Goal: Transaction & Acquisition: Purchase product/service

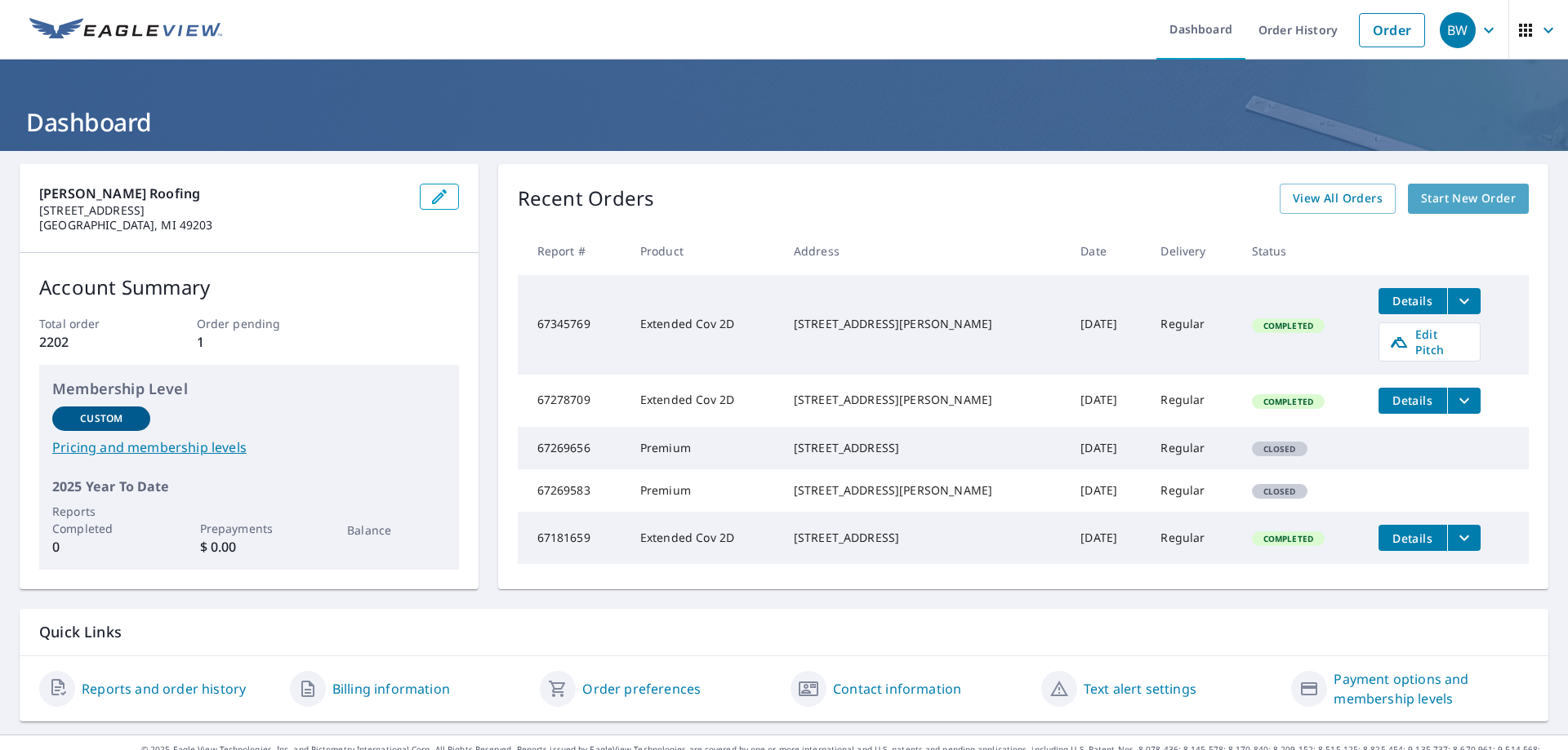
click at [1465, 200] on span "Start New Order" at bounding box center [1467, 199] width 94 height 21
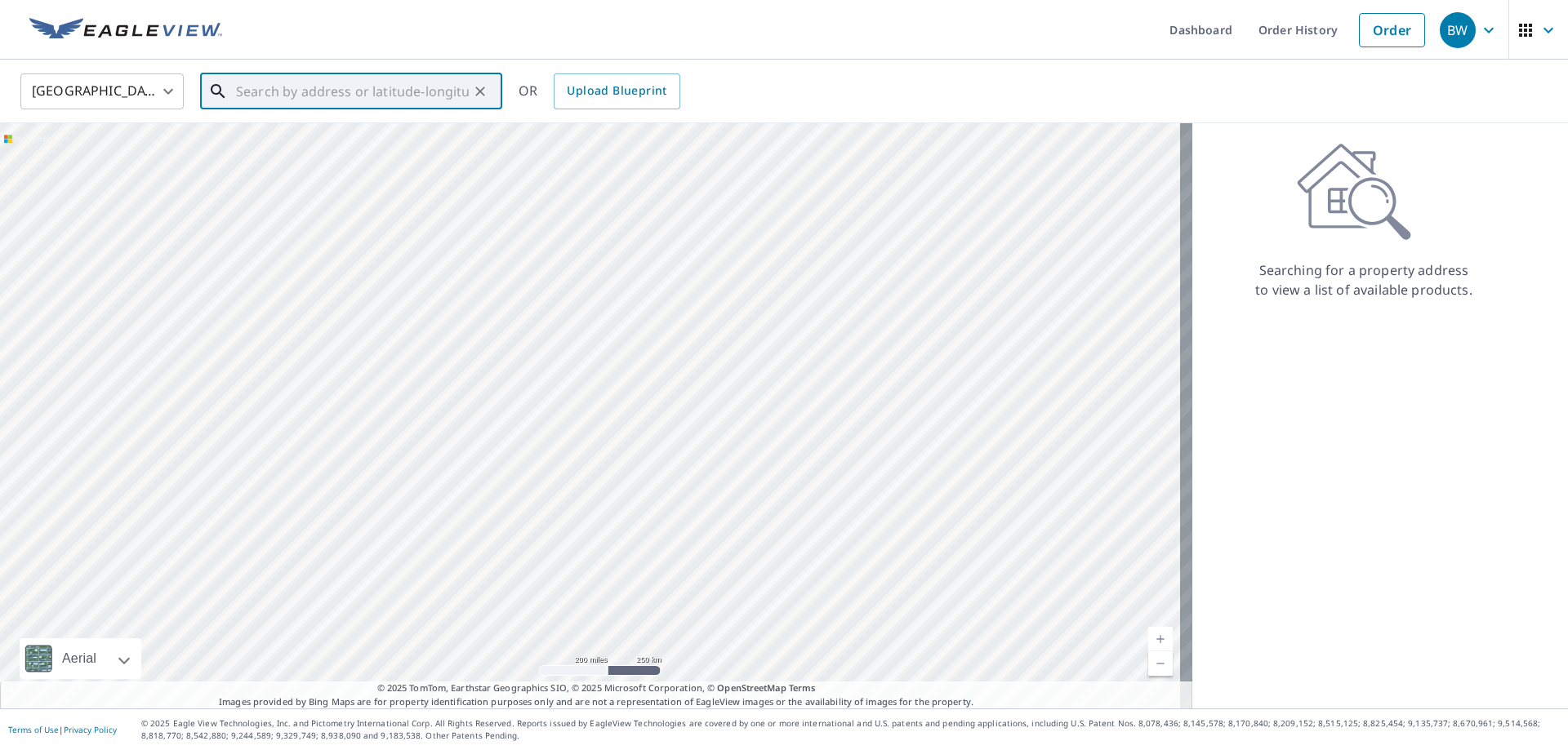
click at [258, 94] on input "text" at bounding box center [352, 91] width 233 height 46
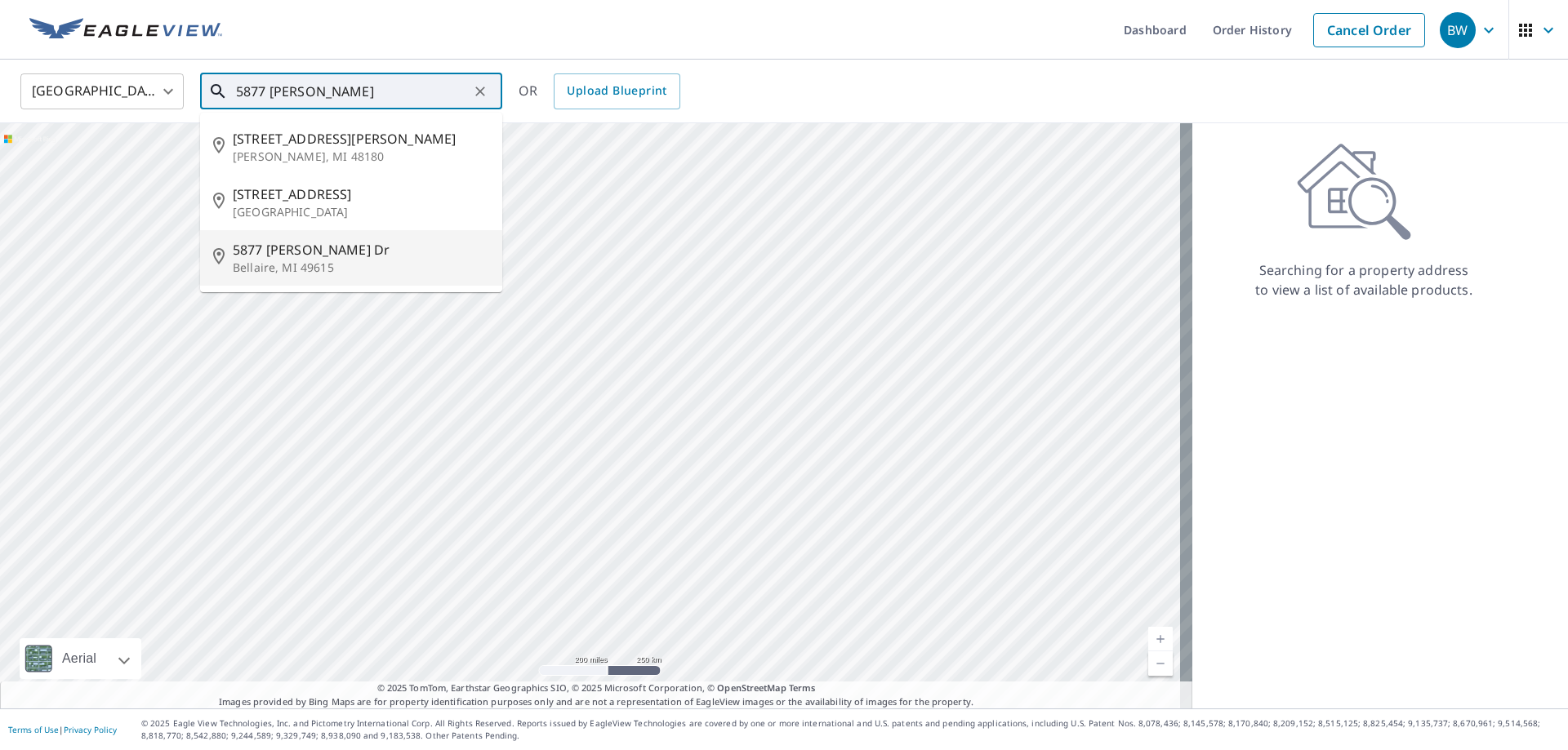
click at [293, 257] on span "5877 William Diddle Dr" at bounding box center [361, 250] width 256 height 20
type input "5877 William Diddle Dr Bellaire, MI 49615"
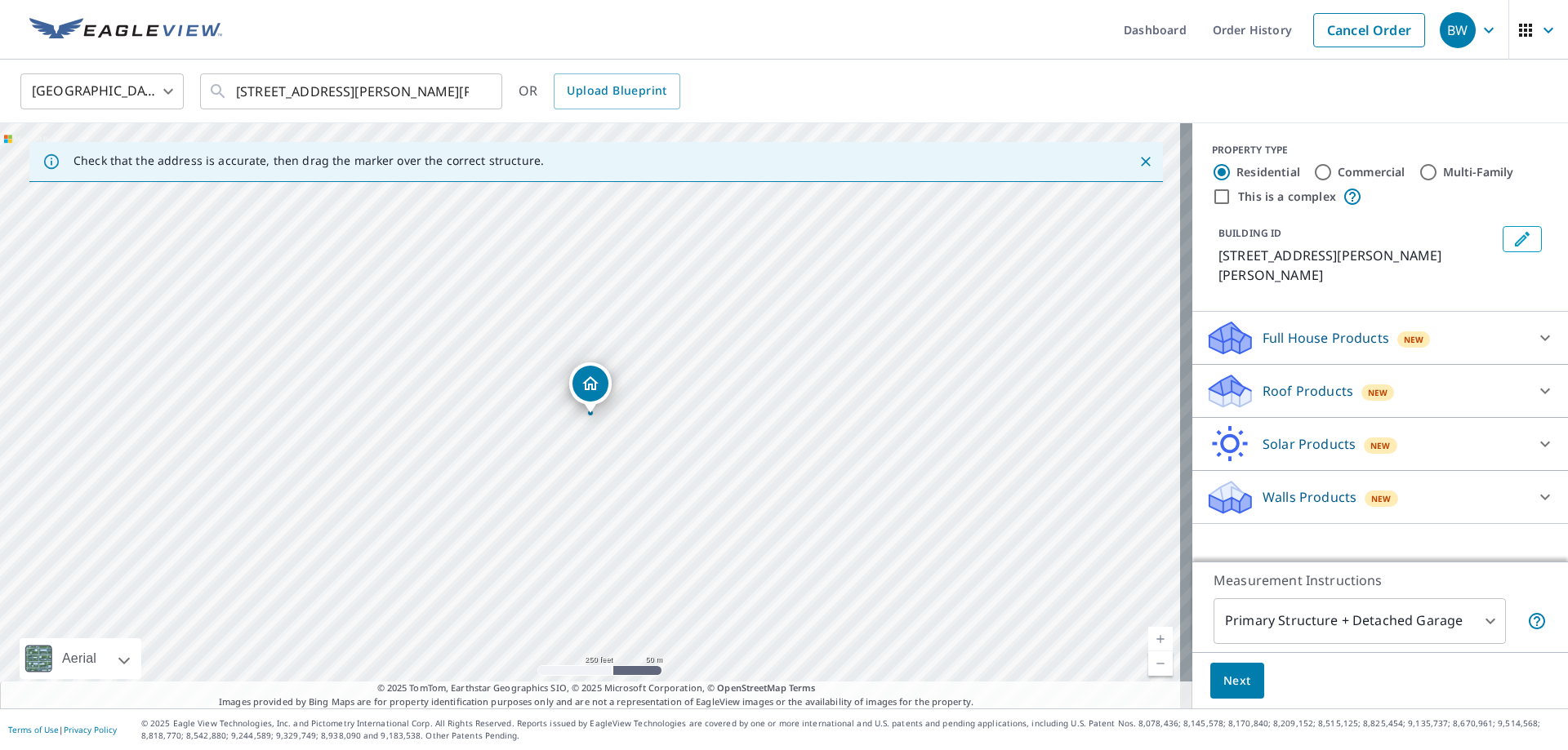
click at [1314, 328] on p "Full House Products" at bounding box center [1325, 338] width 127 height 20
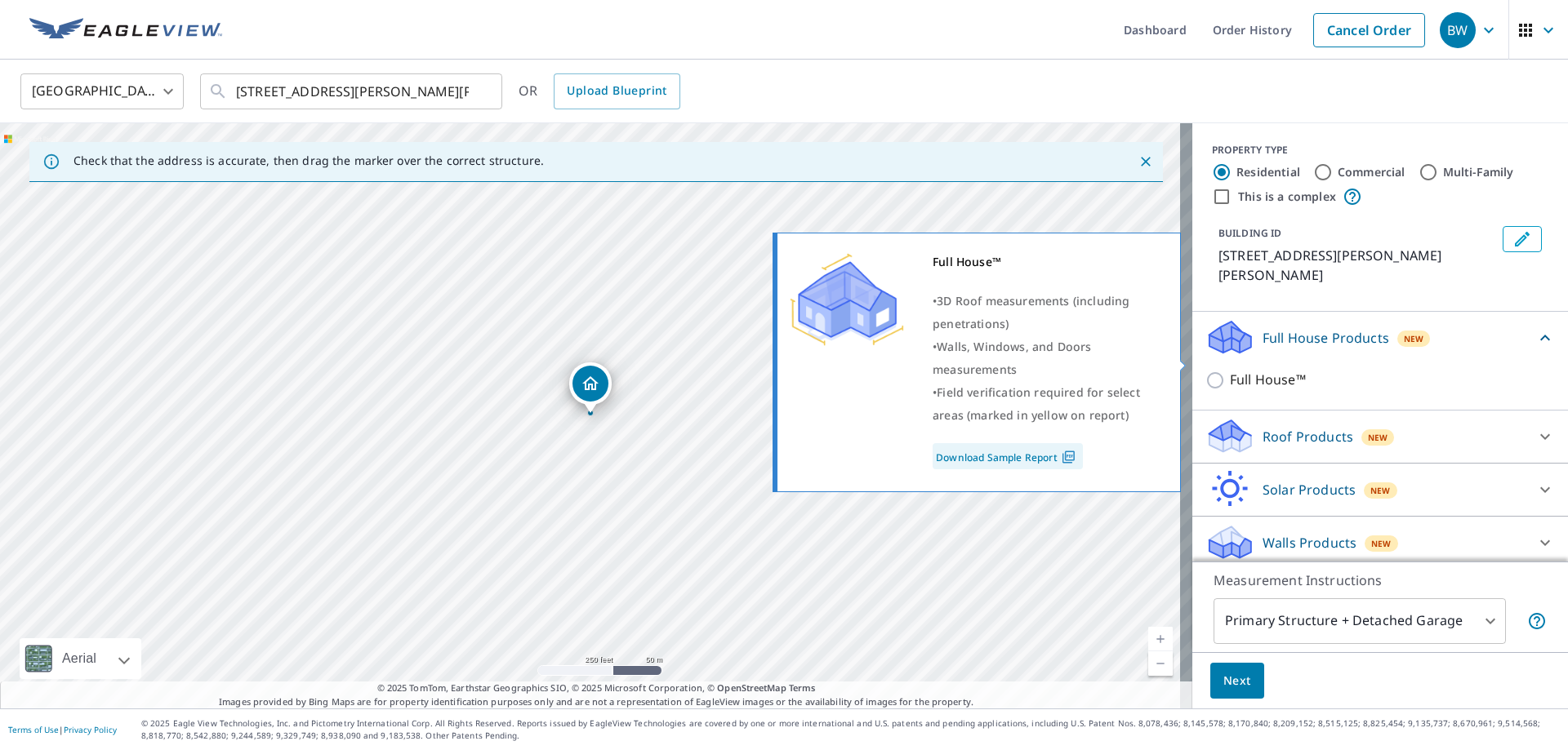
click at [1255, 370] on p "Full House™" at bounding box center [1268, 379] width 76 height 21
click at [1230, 371] on input "Full House™" at bounding box center [1217, 380] width 24 height 20
checkbox input "true"
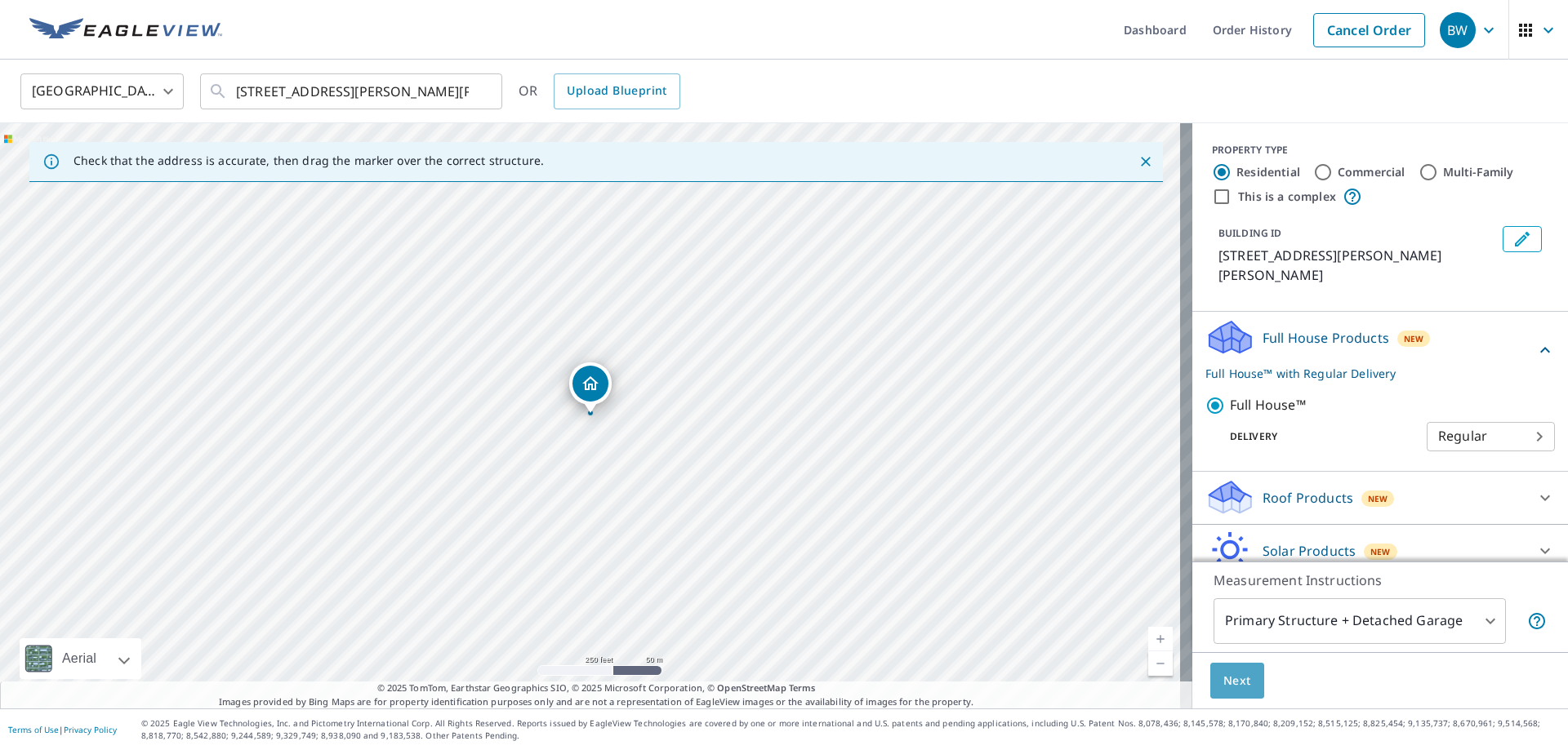
click at [1231, 683] on span "Next" at bounding box center [1237, 681] width 28 height 21
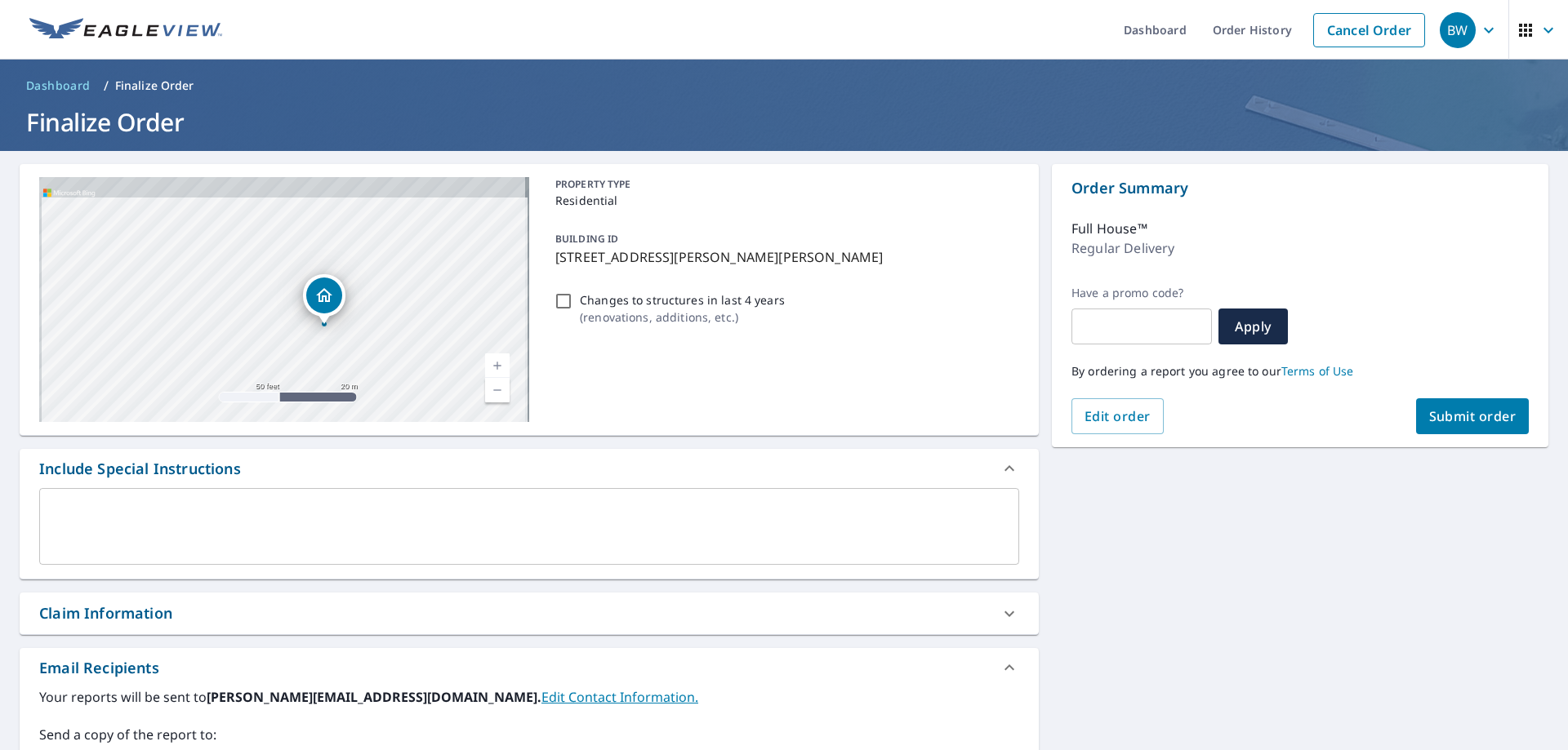
drag, startPoint x: 379, startPoint y: 231, endPoint x: 391, endPoint y: 335, distance: 104.7
click at [391, 335] on div "5877 Wm Diddle Dr Bellaire, MI 49615" at bounding box center [284, 299] width 490 height 245
drag, startPoint x: 332, startPoint y: 344, endPoint x: 341, endPoint y: 304, distance: 41.0
click at [341, 304] on icon "Dropped pin, building 1, Residential property, 5877 Wm Diddle Dr Bellaire, MI 4…" at bounding box center [348, 309] width 20 height 20
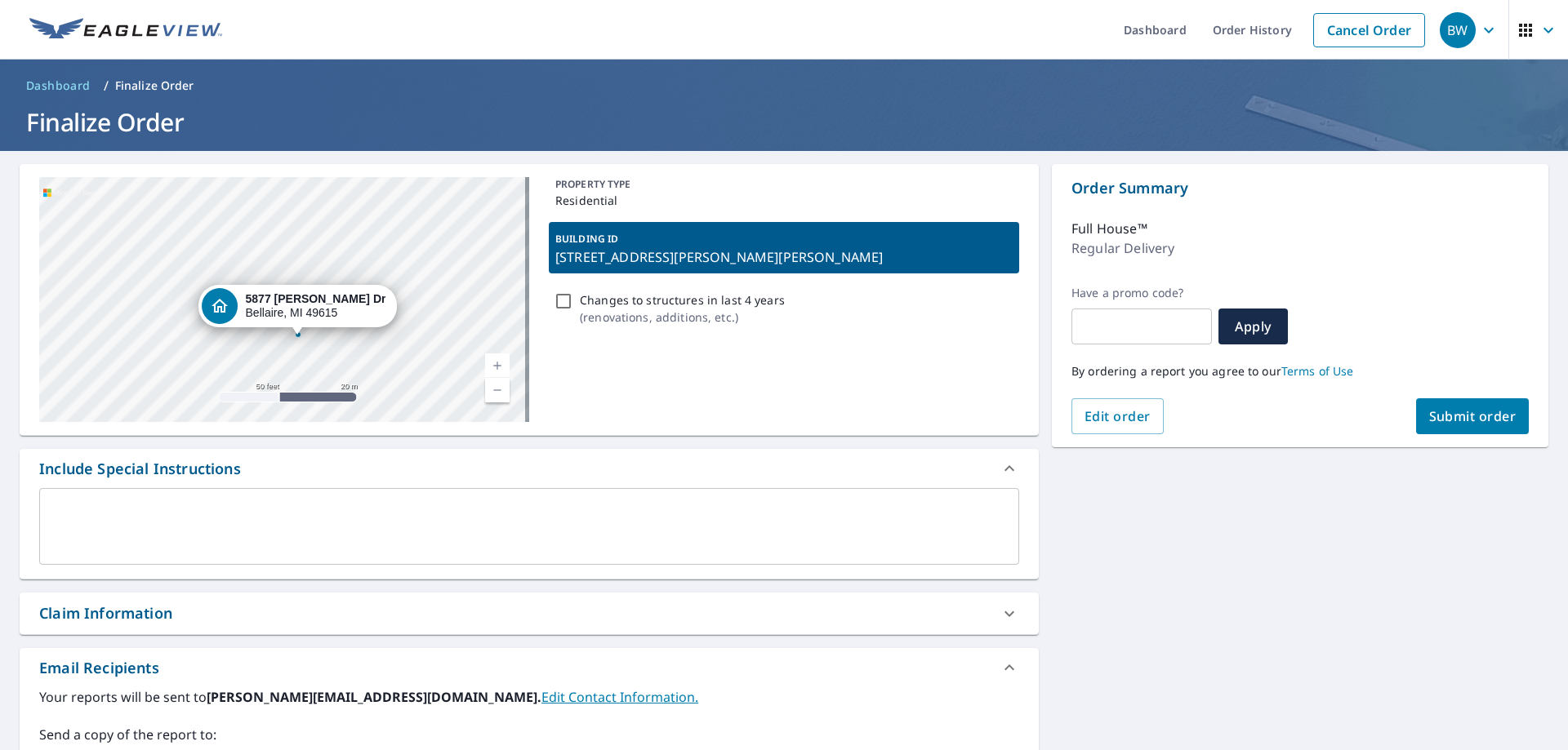
drag, startPoint x: 341, startPoint y: 304, endPoint x: 357, endPoint y: 343, distance: 42.2
click at [357, 343] on div "5877 Wm Diddle Dr Bellaire, MI 49615" at bounding box center [284, 299] width 490 height 245
click at [306, 216] on div "5877 Wm Diddle Dr Bellaire, MI 49615" at bounding box center [284, 299] width 490 height 245
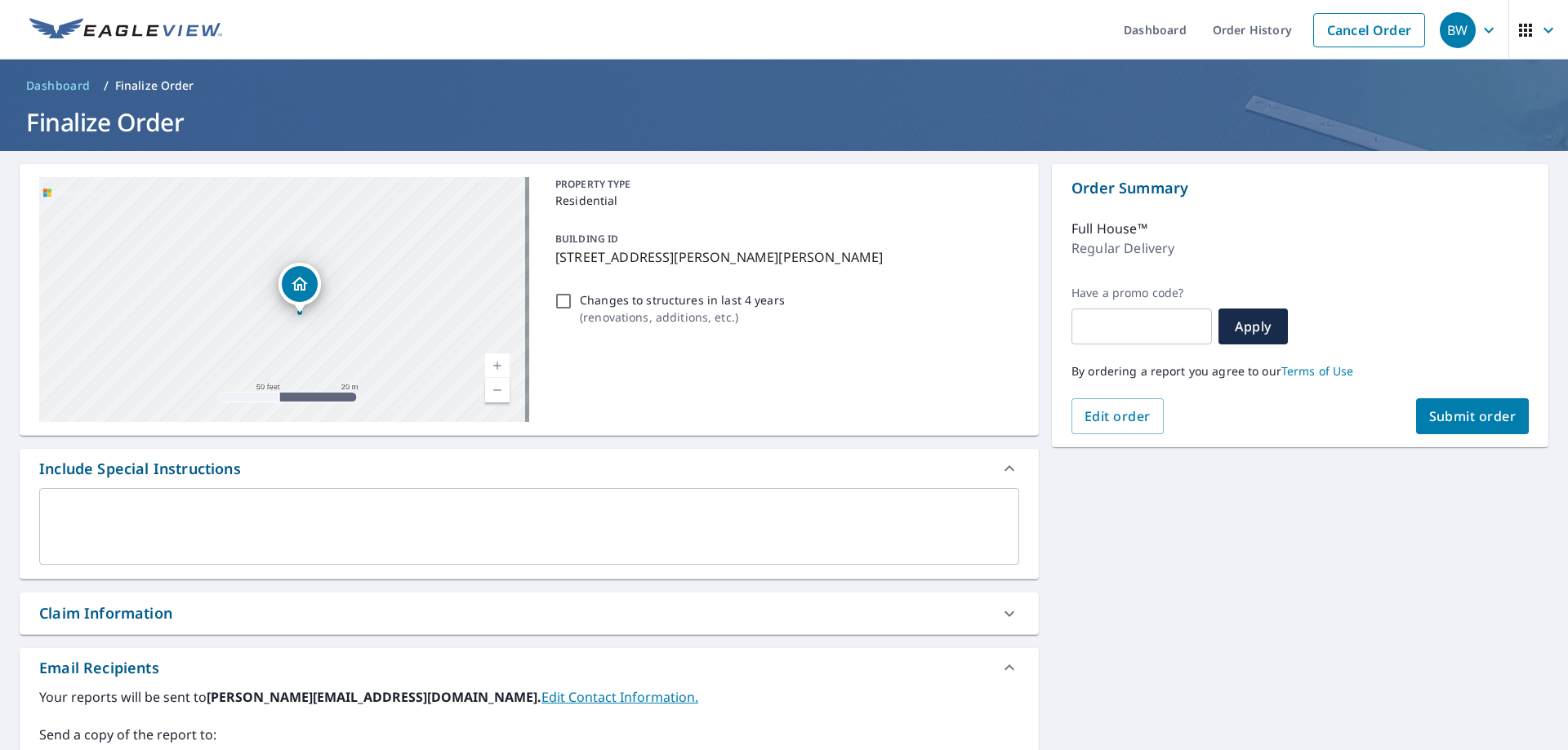
drag, startPoint x: 300, startPoint y: 268, endPoint x: 327, endPoint y: 300, distance: 41.9
click at [321, 300] on div "5877 Wm Diddle Dr Bellaire, MI 49615" at bounding box center [300, 283] width 42 height 42
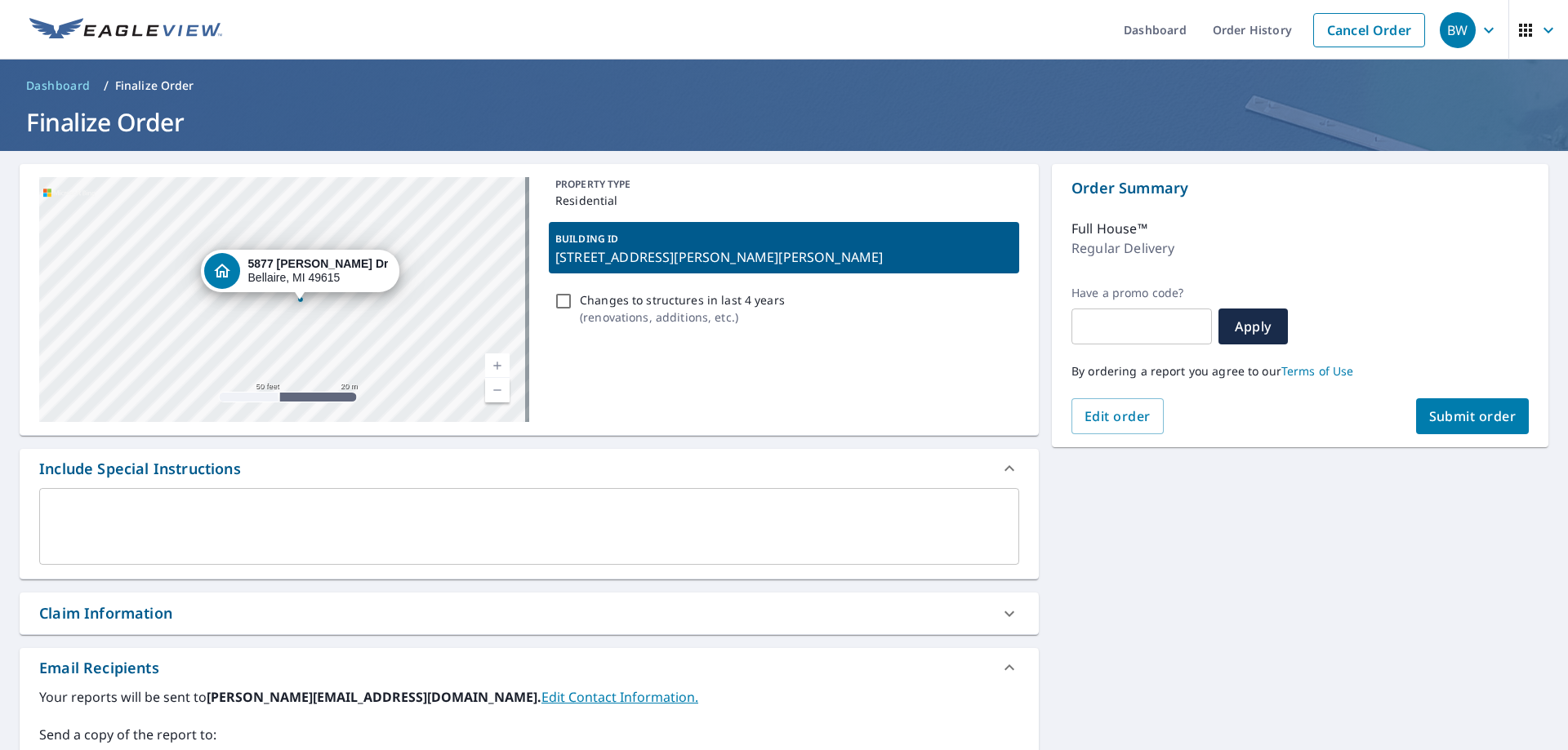
drag, startPoint x: 282, startPoint y: 291, endPoint x: 300, endPoint y: 295, distance: 18.4
click at [300, 295] on div "Dropped pin, building 1, Residential property, 5877 Wm Diddle Dr Bellaire, MI 4…" at bounding box center [300, 291] width 22 height 16
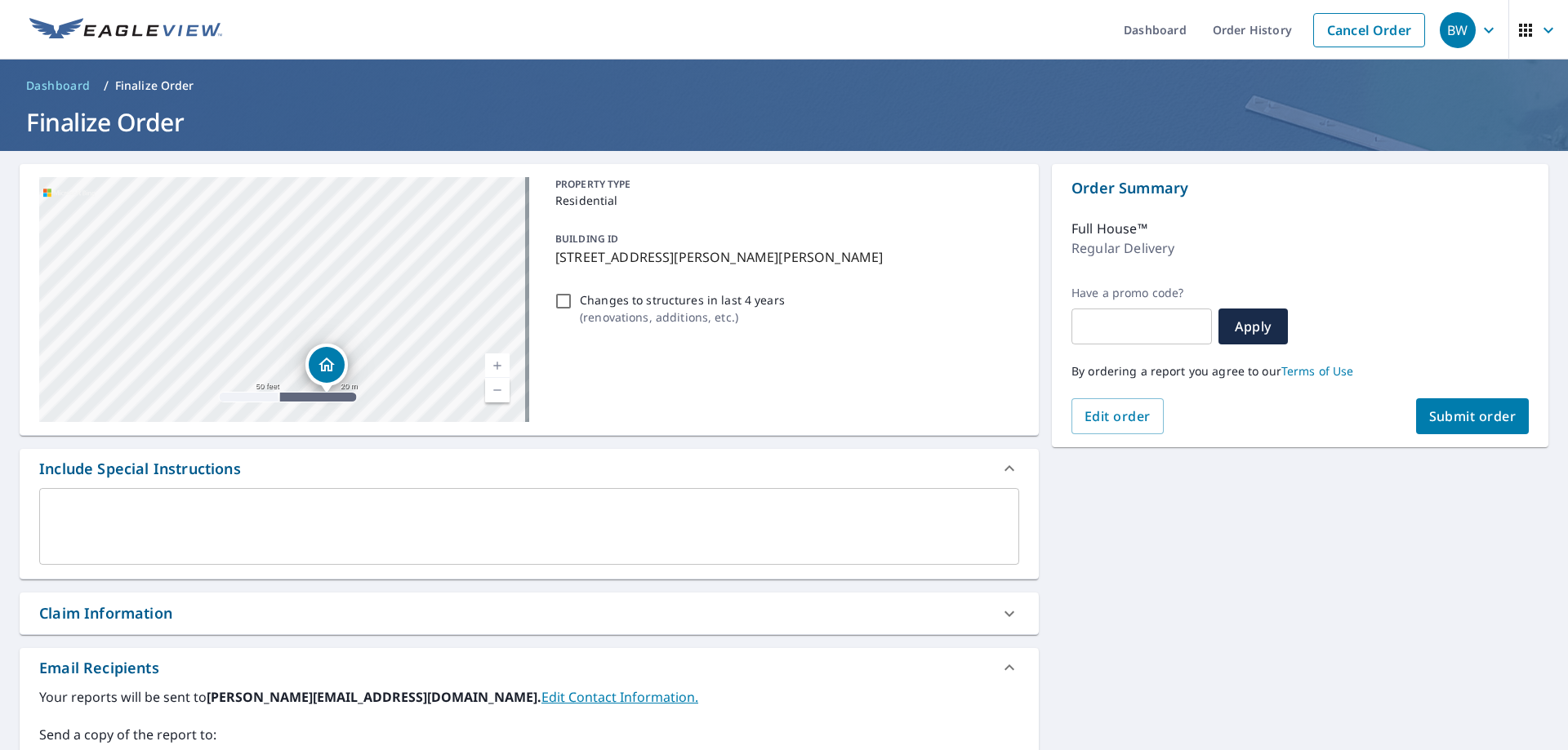
drag, startPoint x: 290, startPoint y: 298, endPoint x: 322, endPoint y: 378, distance: 86.2
click at [322, 378] on div "Dropped pin, building 1, Residential property, 5877 Wm Diddle Dr Bellaire, MI 4…" at bounding box center [327, 365] width 36 height 36
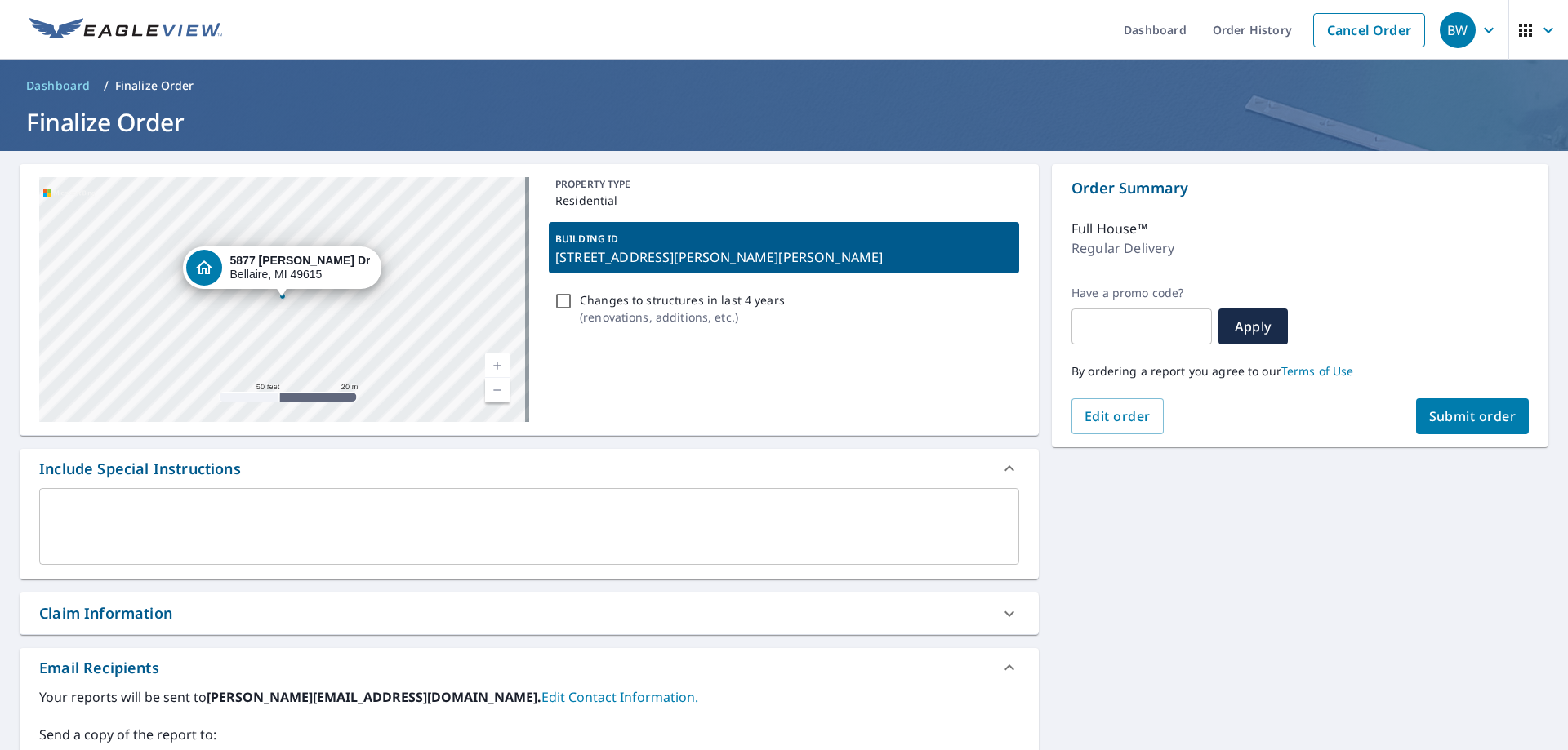
click at [270, 206] on div "5877 Wm Diddle Dr Bellaire, MI 49615" at bounding box center [284, 299] width 490 height 245
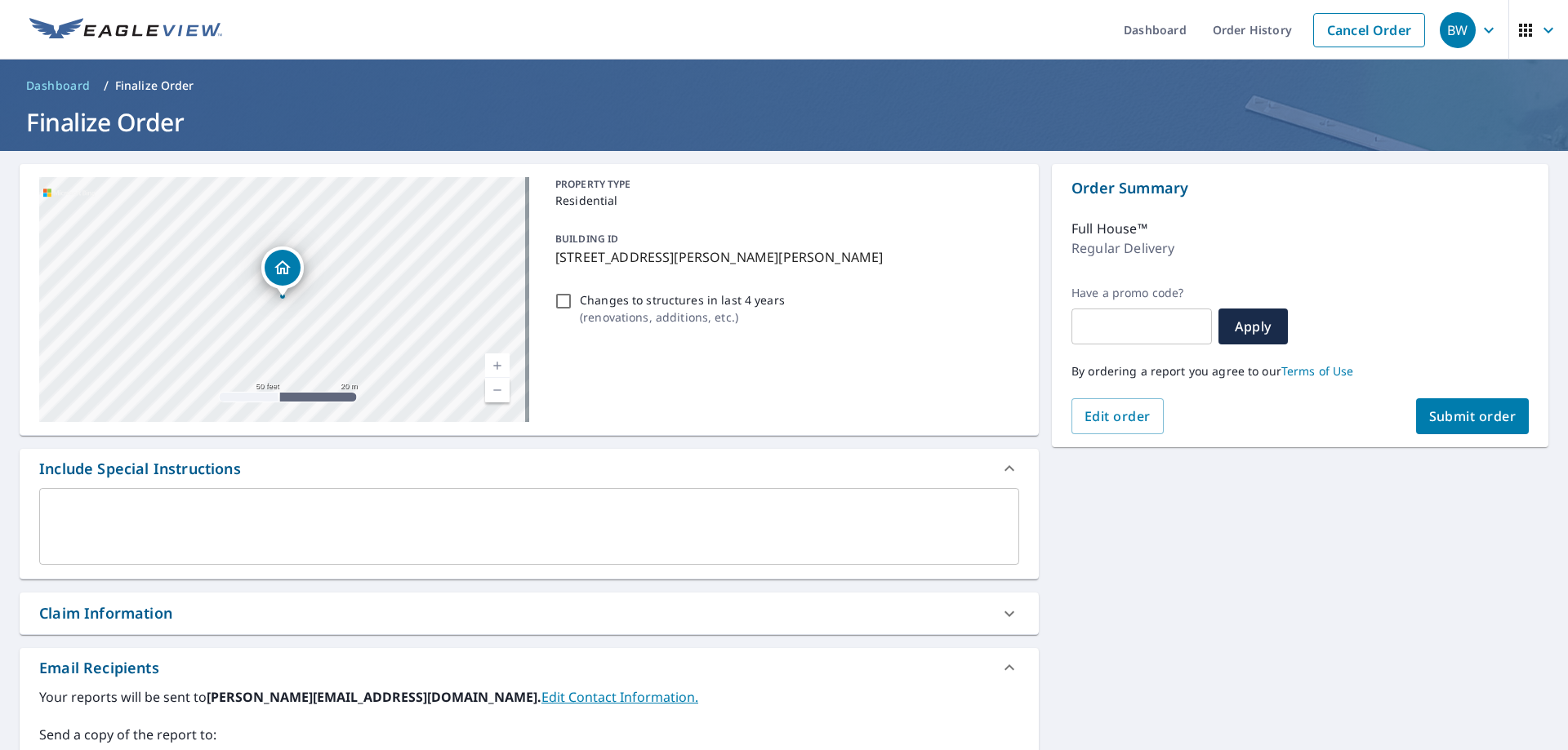
click at [270, 206] on div "5877 Wm Diddle Dr Bellaire, MI 49615" at bounding box center [284, 299] width 490 height 245
drag, startPoint x: 342, startPoint y: 221, endPoint x: 370, endPoint y: 300, distance: 83.8
click at [370, 300] on div "5877 Wm Diddle Dr Bellaire, MI 49615" at bounding box center [284, 299] width 490 height 245
click at [310, 356] on icon "Dropped pin, building 1, Residential property, 5877 Wm Diddle Dr Bellaire, MI 4…" at bounding box center [315, 353] width 20 height 20
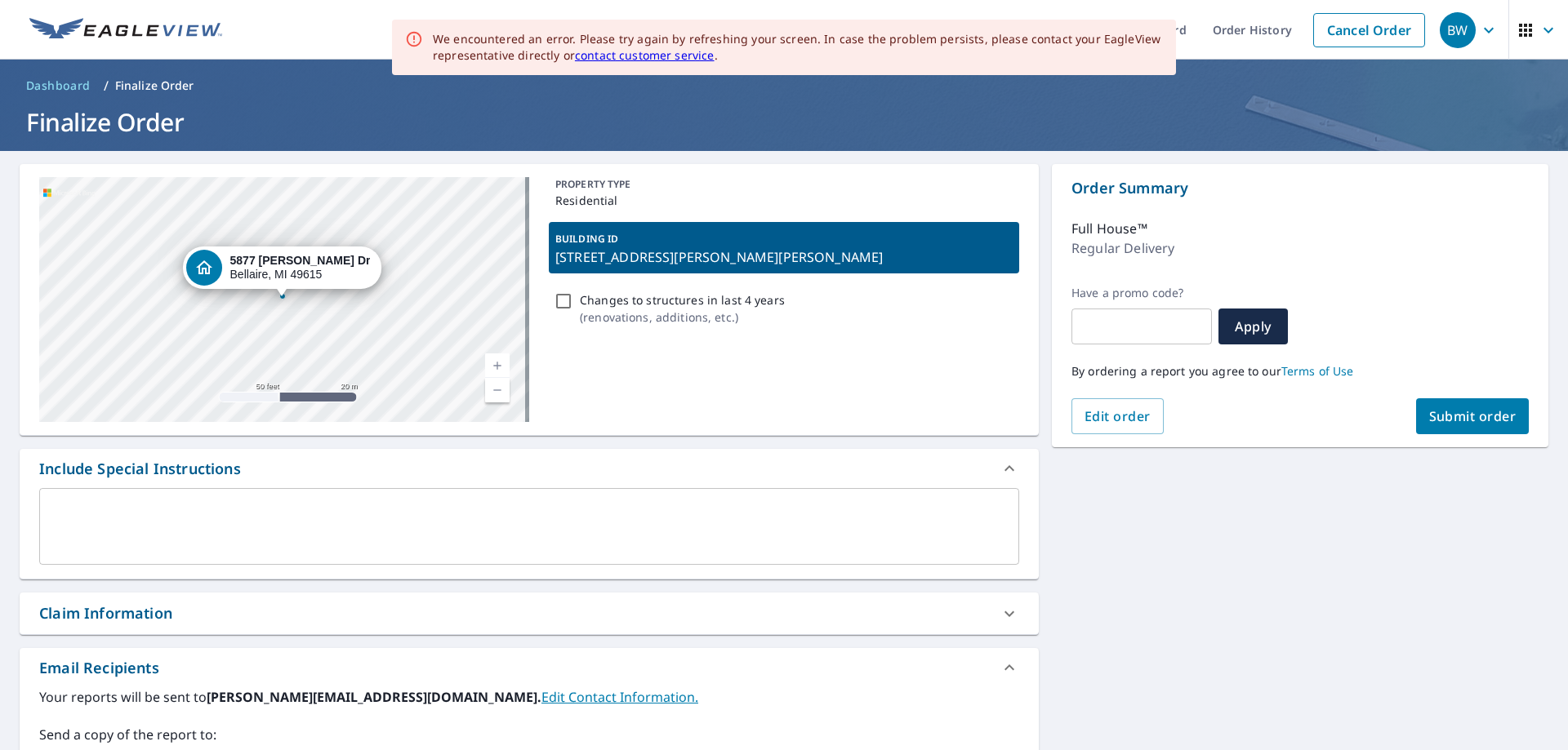
click at [310, 353] on div "5877 Wm Diddle Dr Bellaire, MI 49615" at bounding box center [284, 299] width 490 height 245
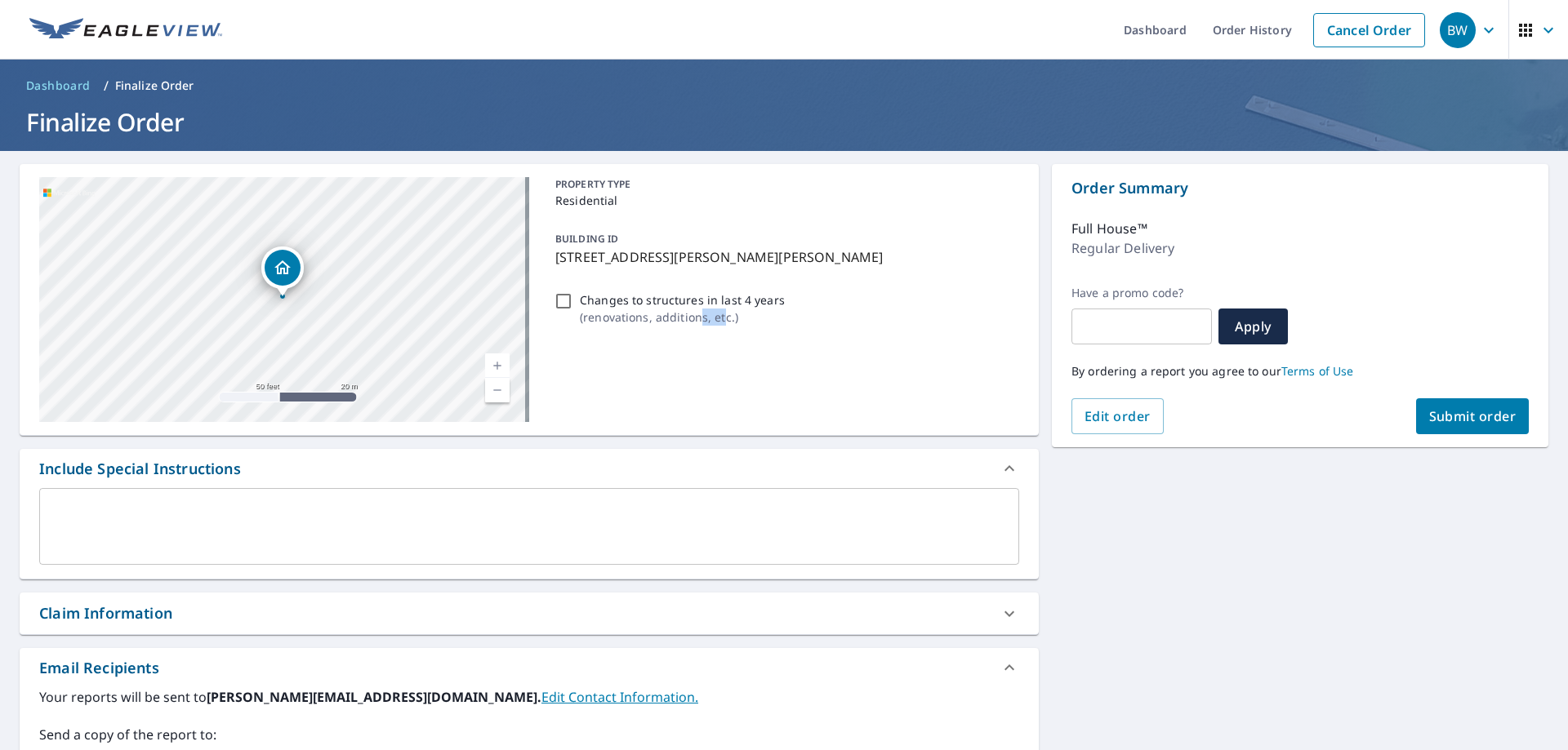
drag, startPoint x: 701, startPoint y: 365, endPoint x: 721, endPoint y: 382, distance: 26.2
click at [721, 382] on div "PROPERTY TYPE Residential BUILDING ID 5877 Wm Diddle Dr, Bellaire, MI, 49615 Ch…" at bounding box center [784, 299] width 470 height 245
click at [717, 382] on div "PROPERTY TYPE Residential BUILDING ID 5877 Wm Diddle Dr, Bellaire, MI, 49615 Ch…" at bounding box center [784, 299] width 470 height 245
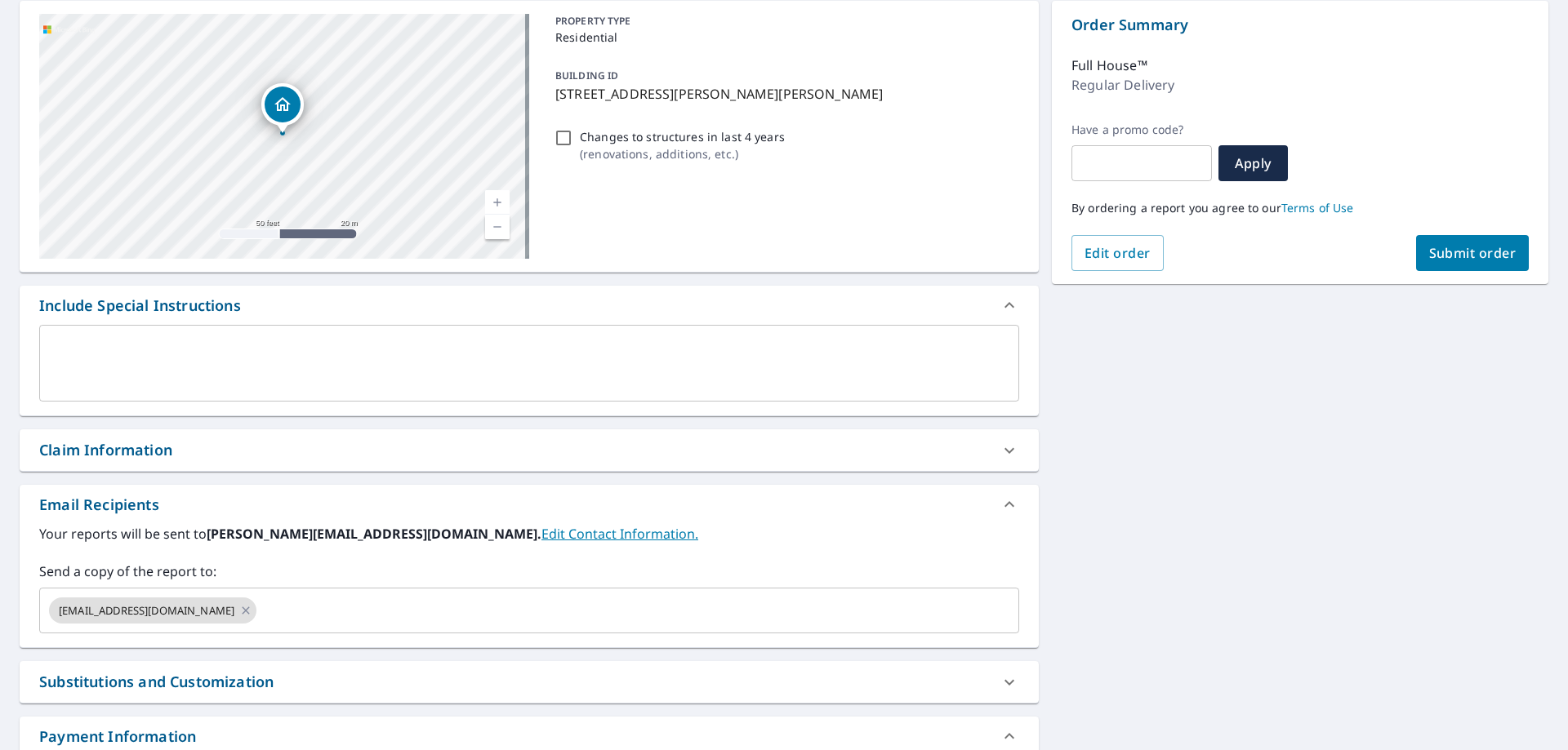
scroll to position [245, 0]
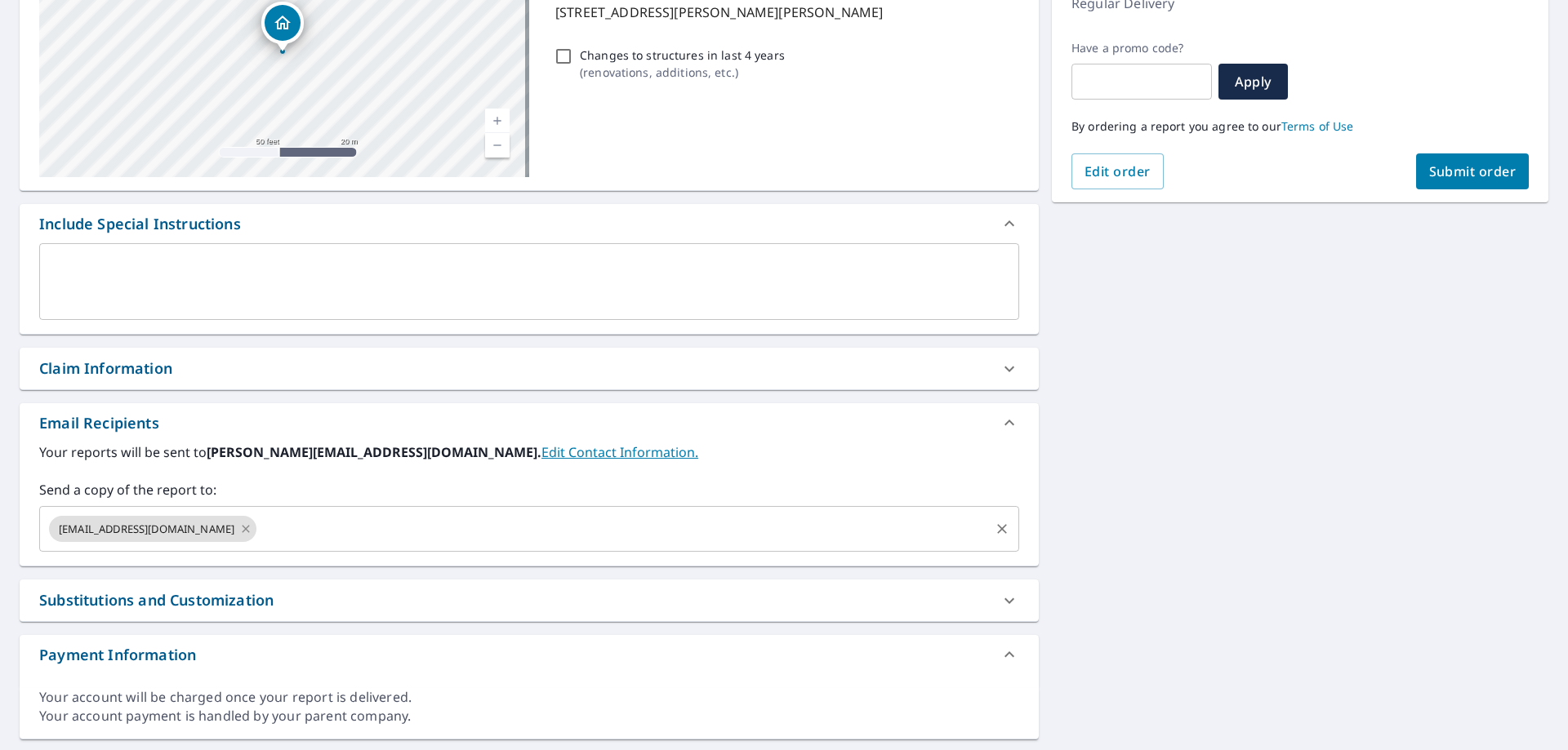
click at [239, 524] on icon at bounding box center [246, 529] width 13 height 18
checkbox input "true"
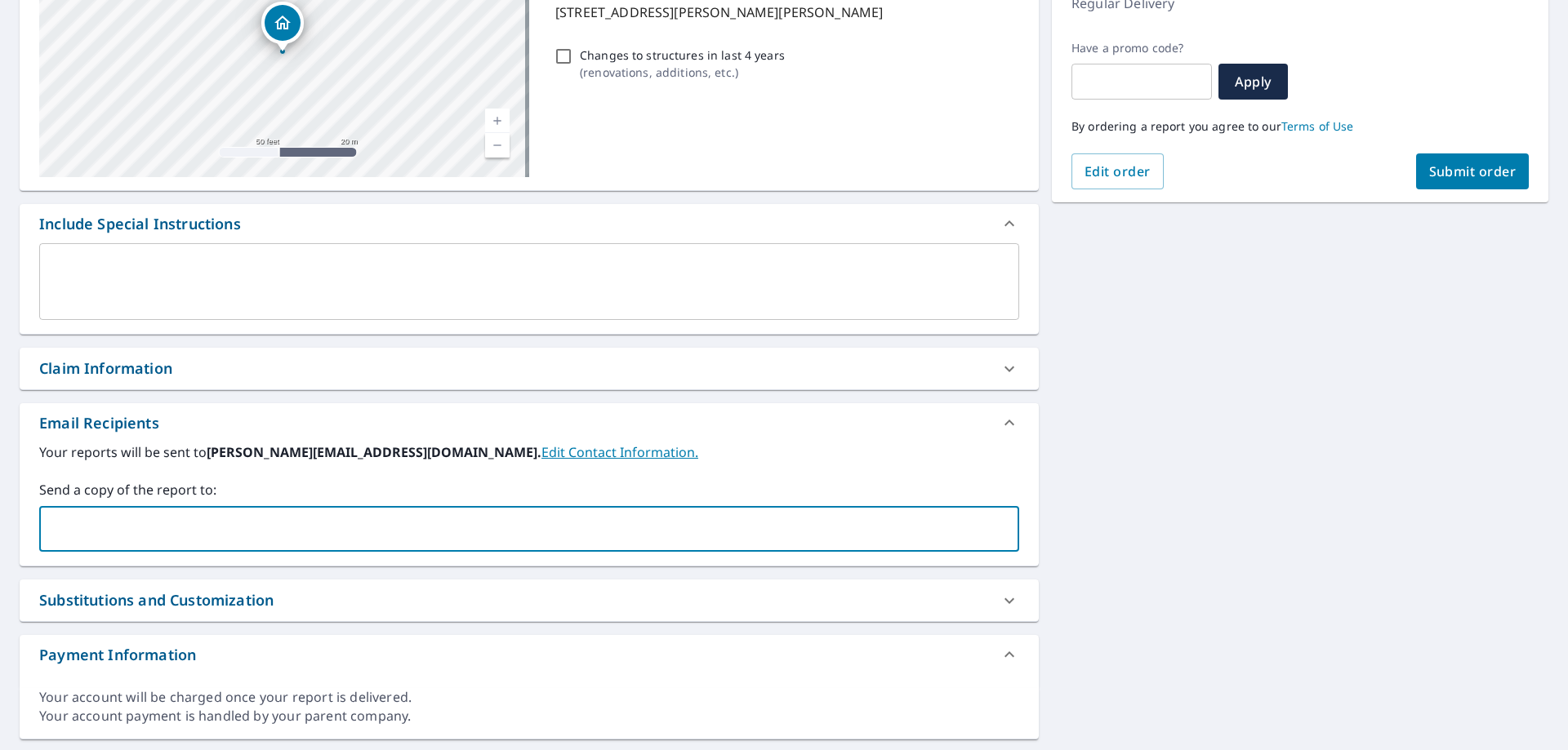
click at [58, 518] on input "text" at bounding box center [517, 529] width 941 height 31
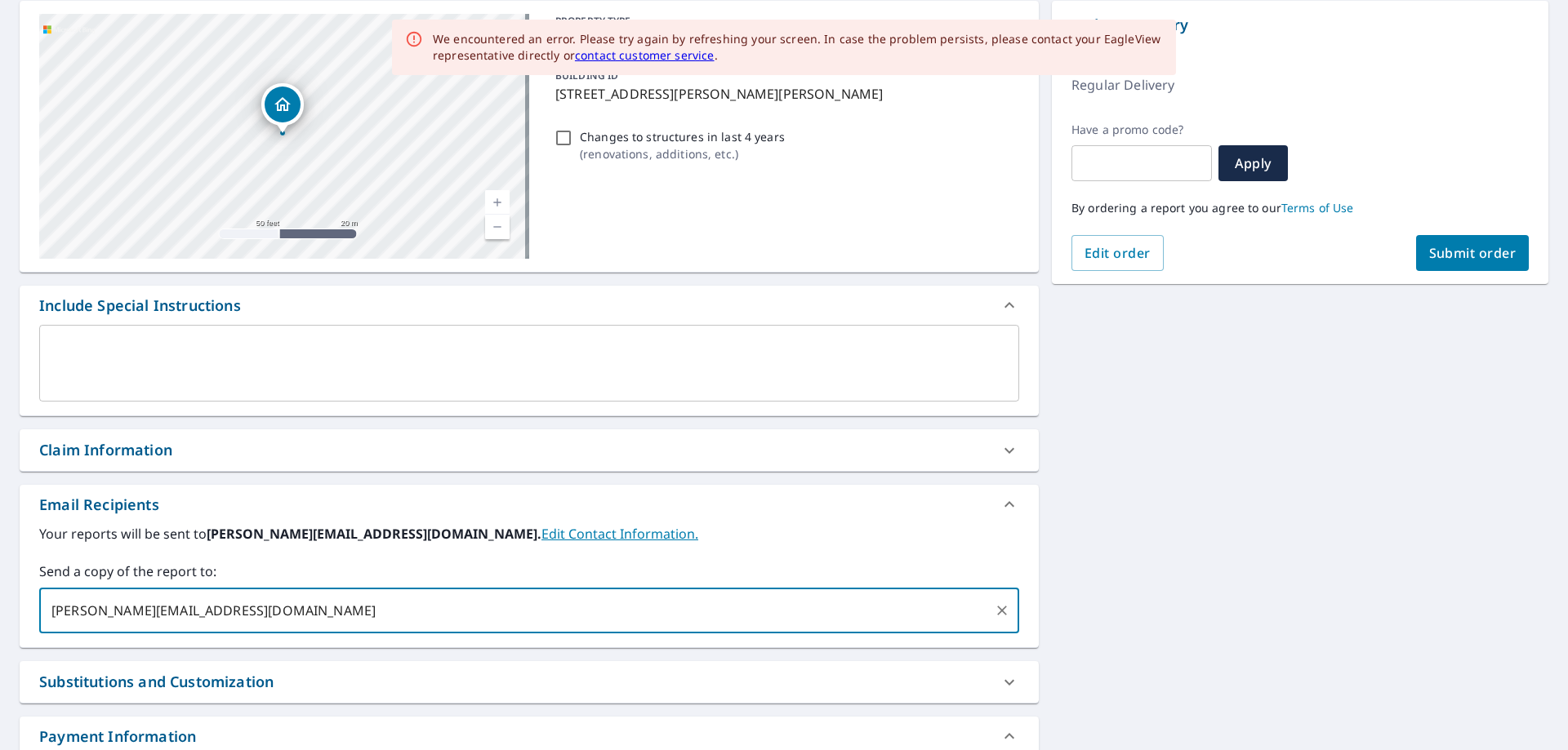
scroll to position [0, 0]
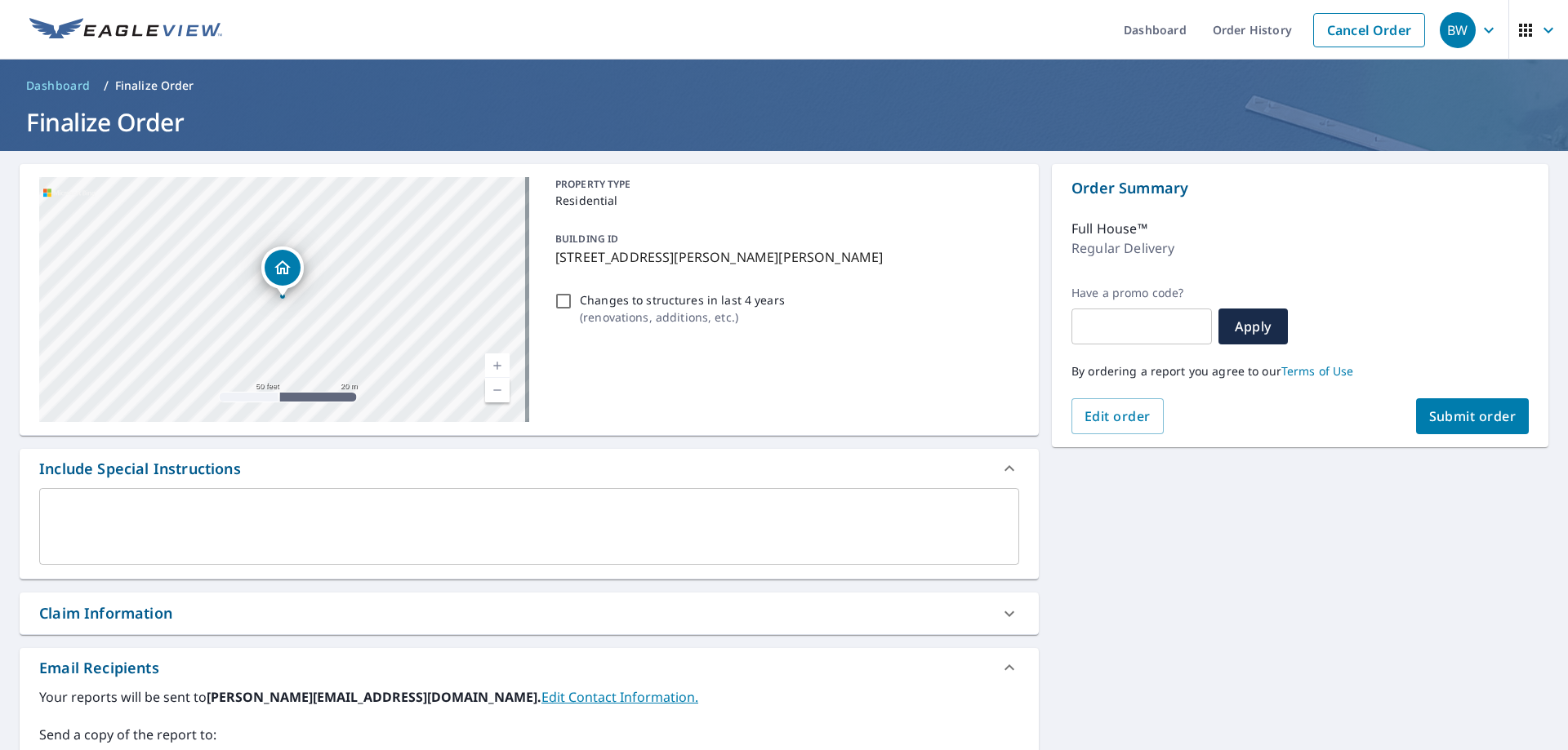
type input "kevin@billywhiteroofing.com"
click at [1456, 414] on span "Submit order" at bounding box center [1473, 416] width 87 height 18
checkbox input "true"
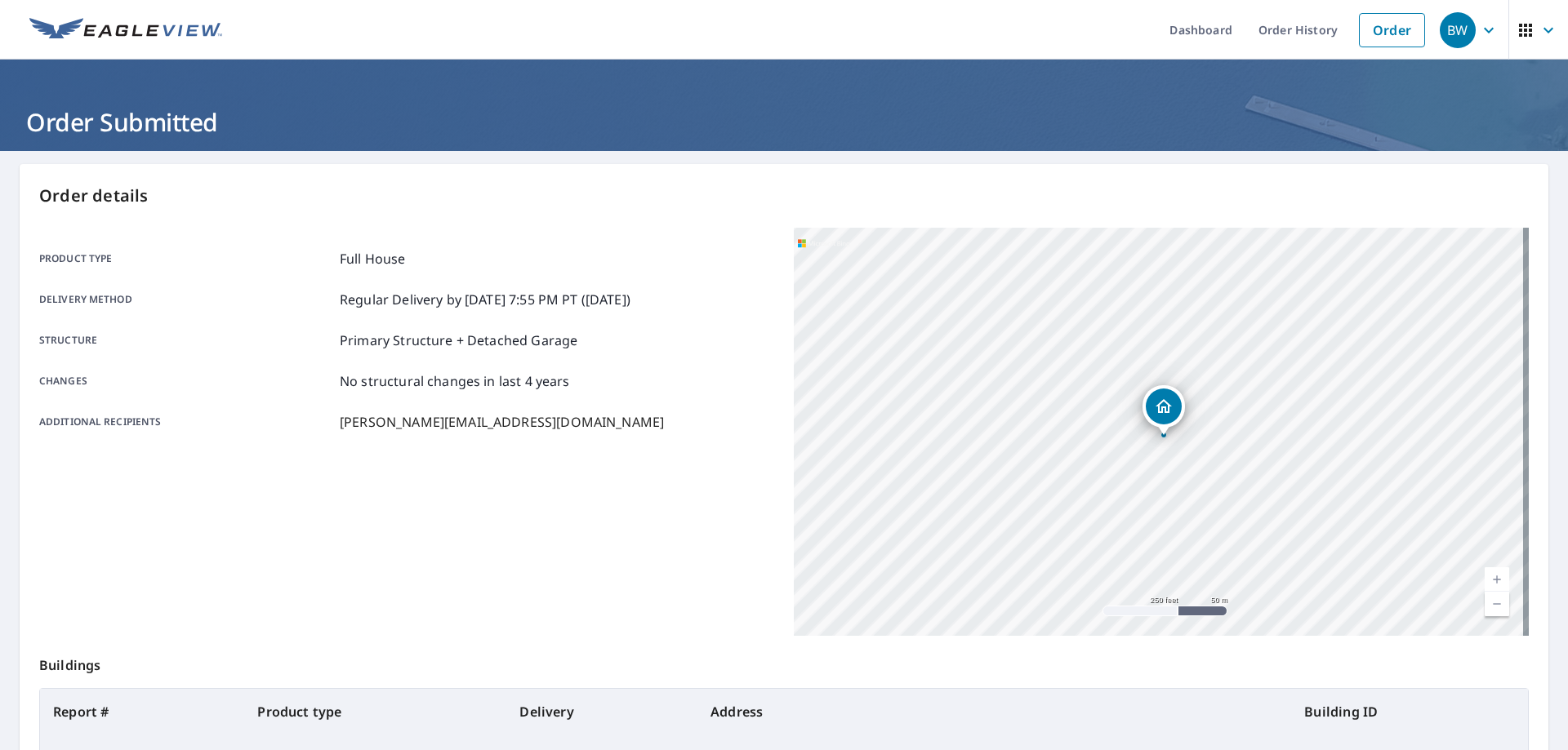
drag, startPoint x: 1158, startPoint y: 394, endPoint x: 1164, endPoint y: 403, distance: 10.8
click at [1164, 403] on icon "Dropped pin, building 1, Residential property, 5877 Wm Diddle Dr Bellaire, MI 4…" at bounding box center [1164, 406] width 20 height 20
click at [1162, 494] on div "5877 Wm Diddle Dr Bellaire, MI 49615" at bounding box center [1160, 432] width 735 height 408
click at [1151, 420] on div "5877 Wm Diddle Dr Bellaire, MI 49615" at bounding box center [1159, 399] width 42 height 42
drag, startPoint x: 1151, startPoint y: 430, endPoint x: 1152, endPoint y: 415, distance: 15.0
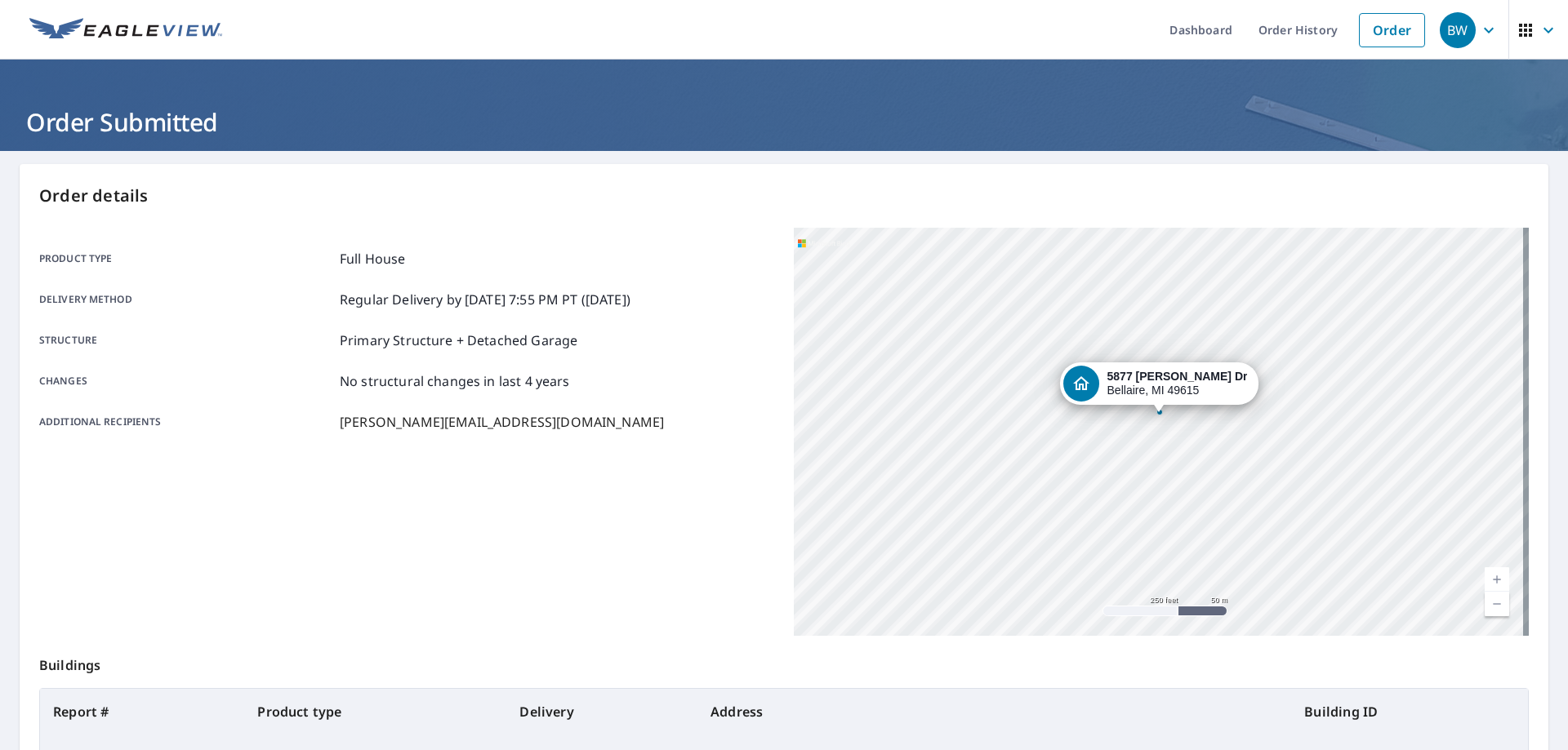
click at [1156, 415] on div at bounding box center [1159, 412] width 6 height 6
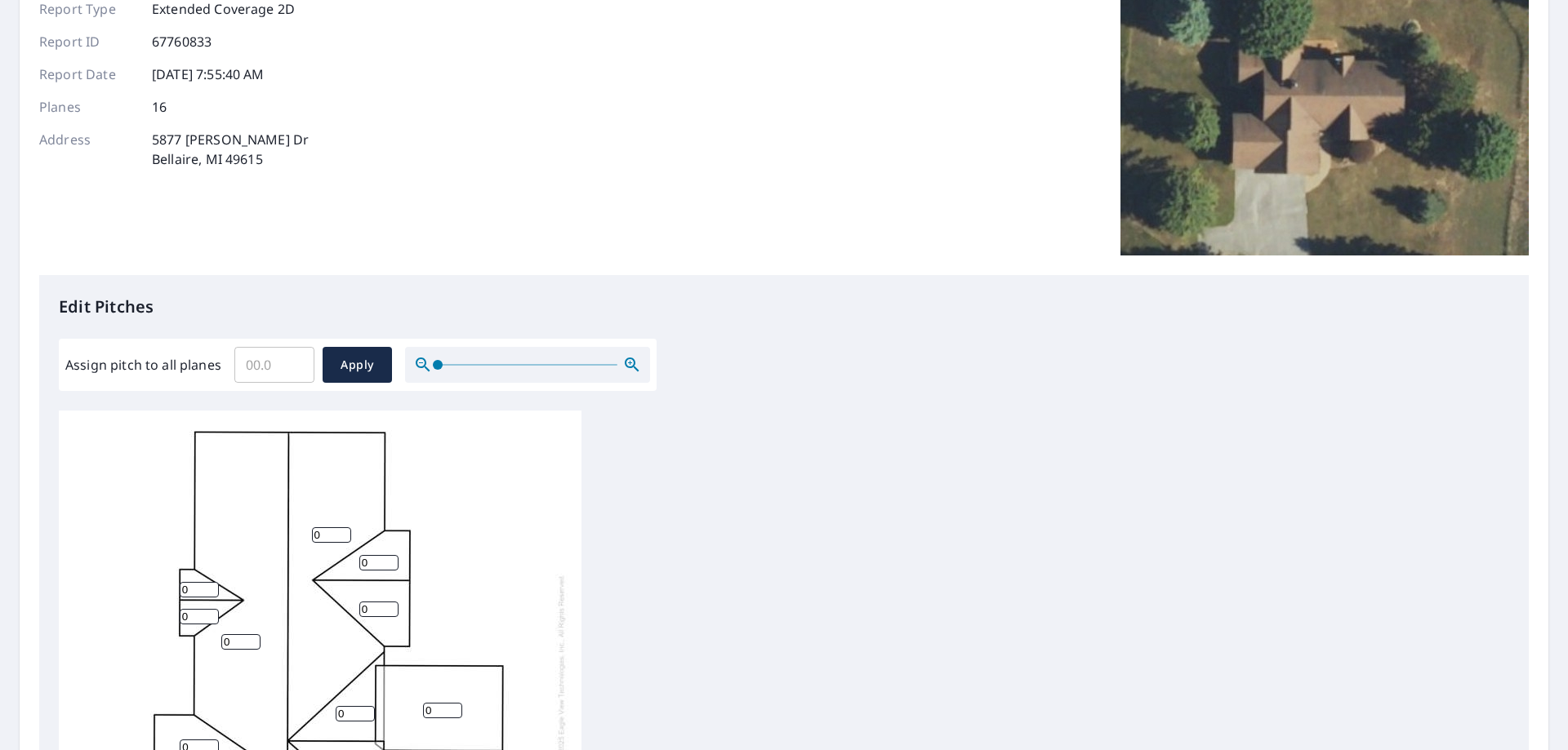
scroll to position [16, 0]
click at [268, 359] on input "Assign pitch to all planes" at bounding box center [274, 364] width 80 height 46
type input "8"
click at [363, 357] on span "Apply" at bounding box center [357, 365] width 43 height 21
type input "8"
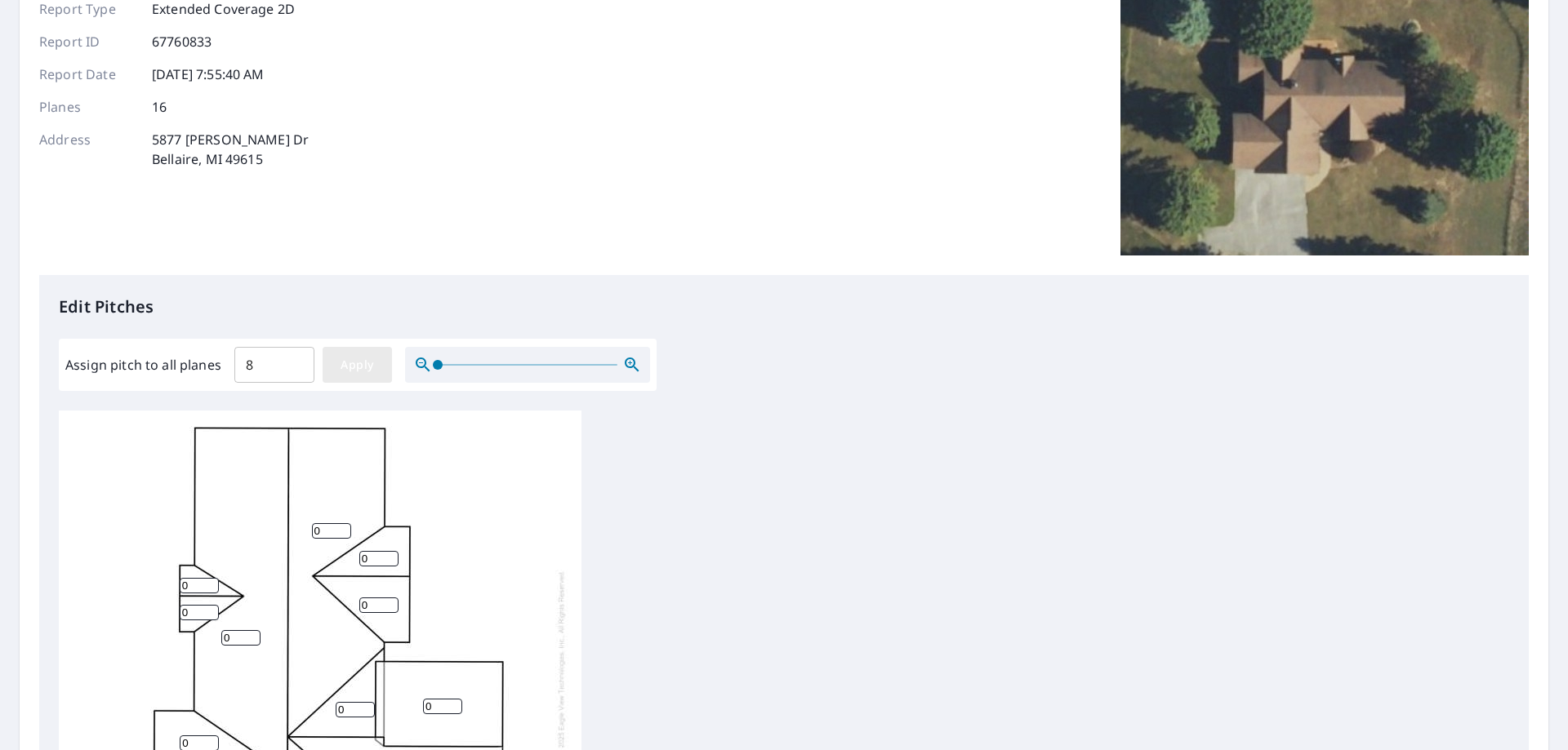
type input "8"
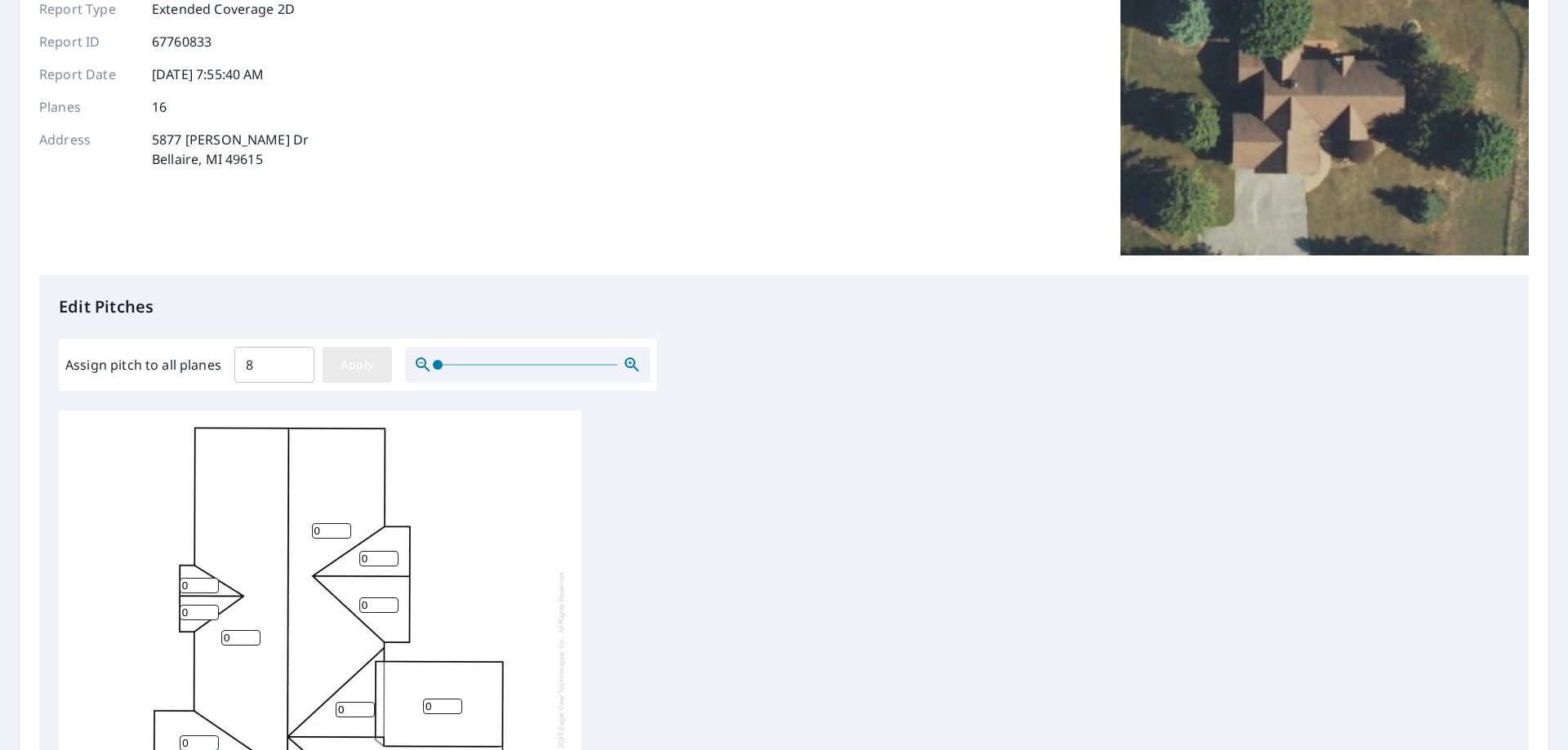
type input "8"
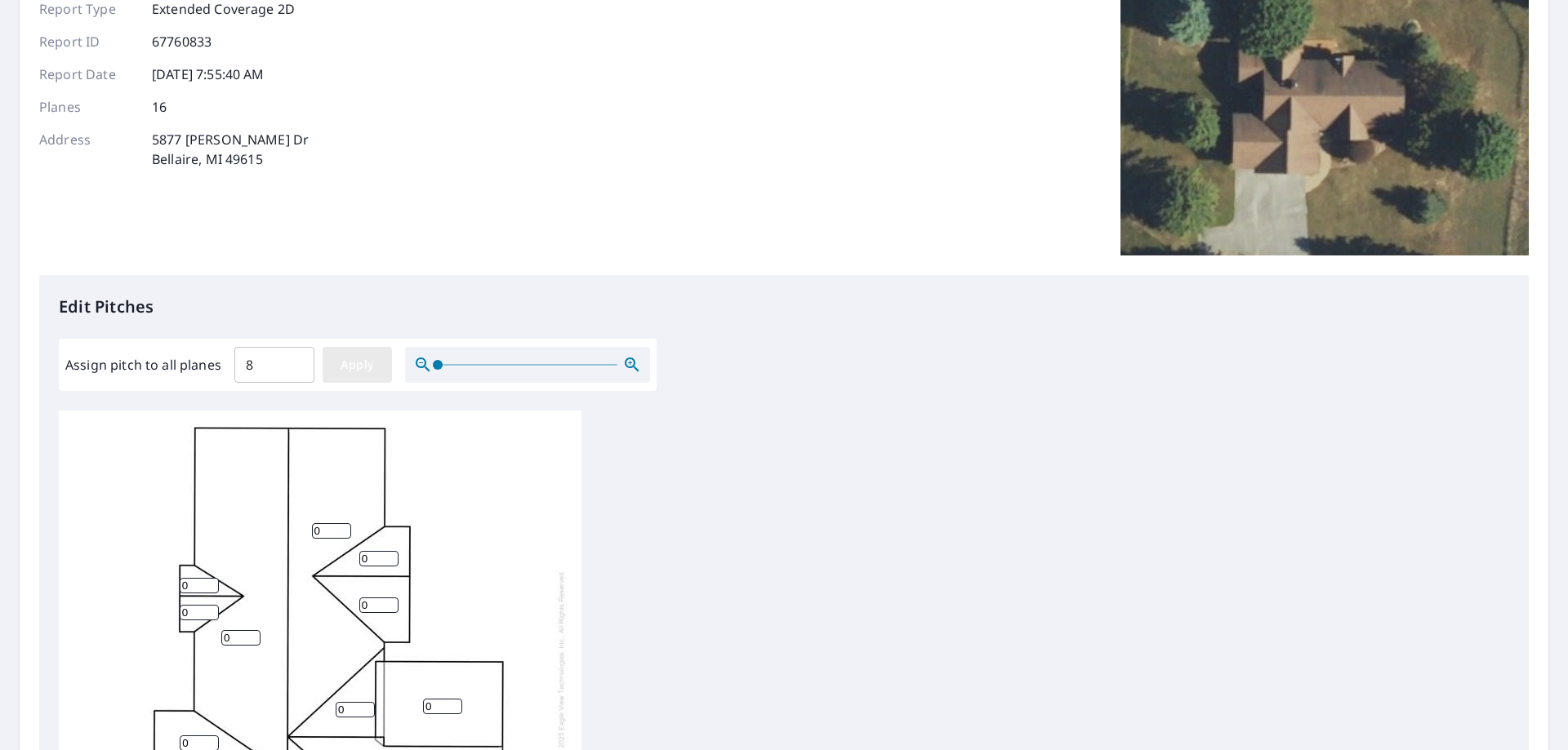
type input "8"
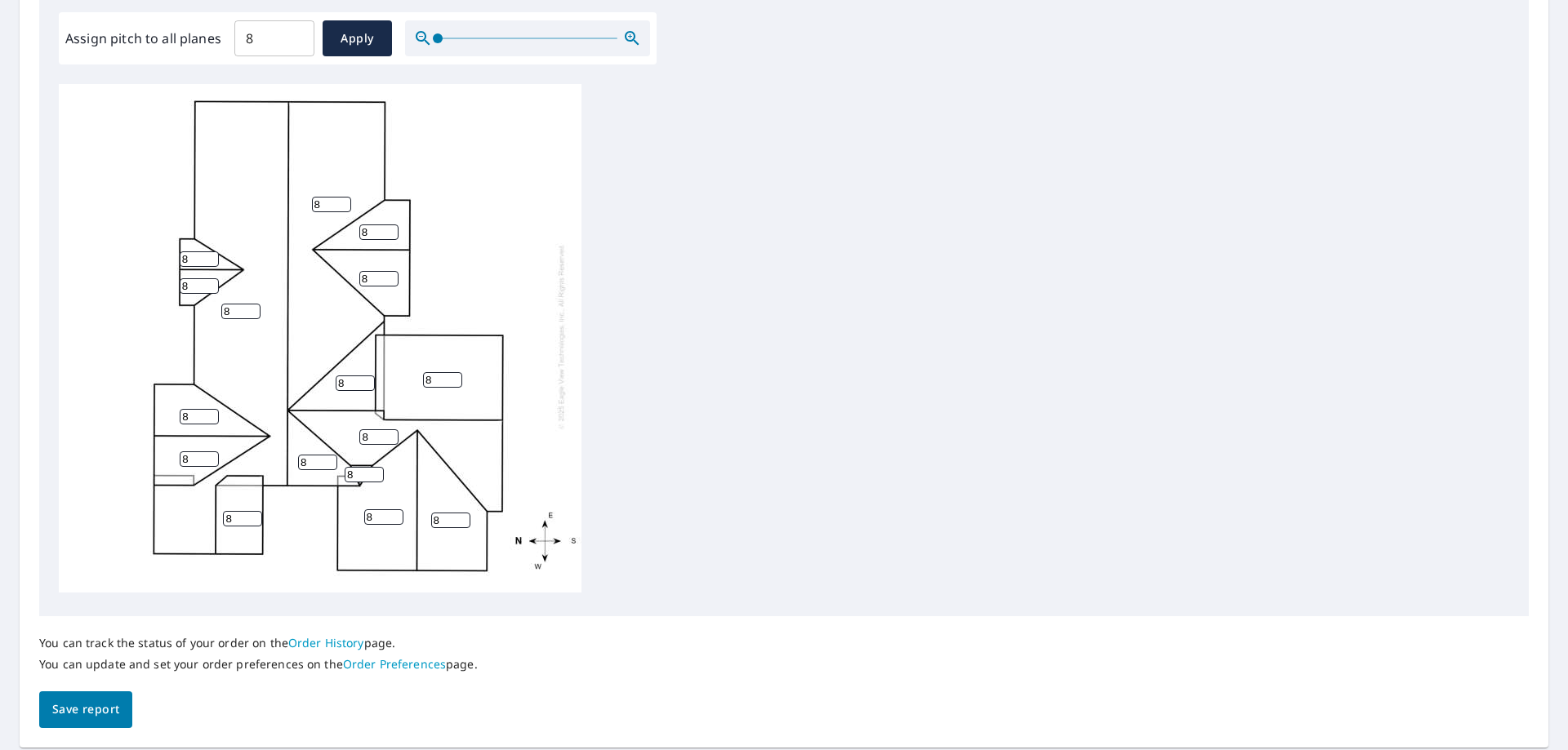
scroll to position [542, 0]
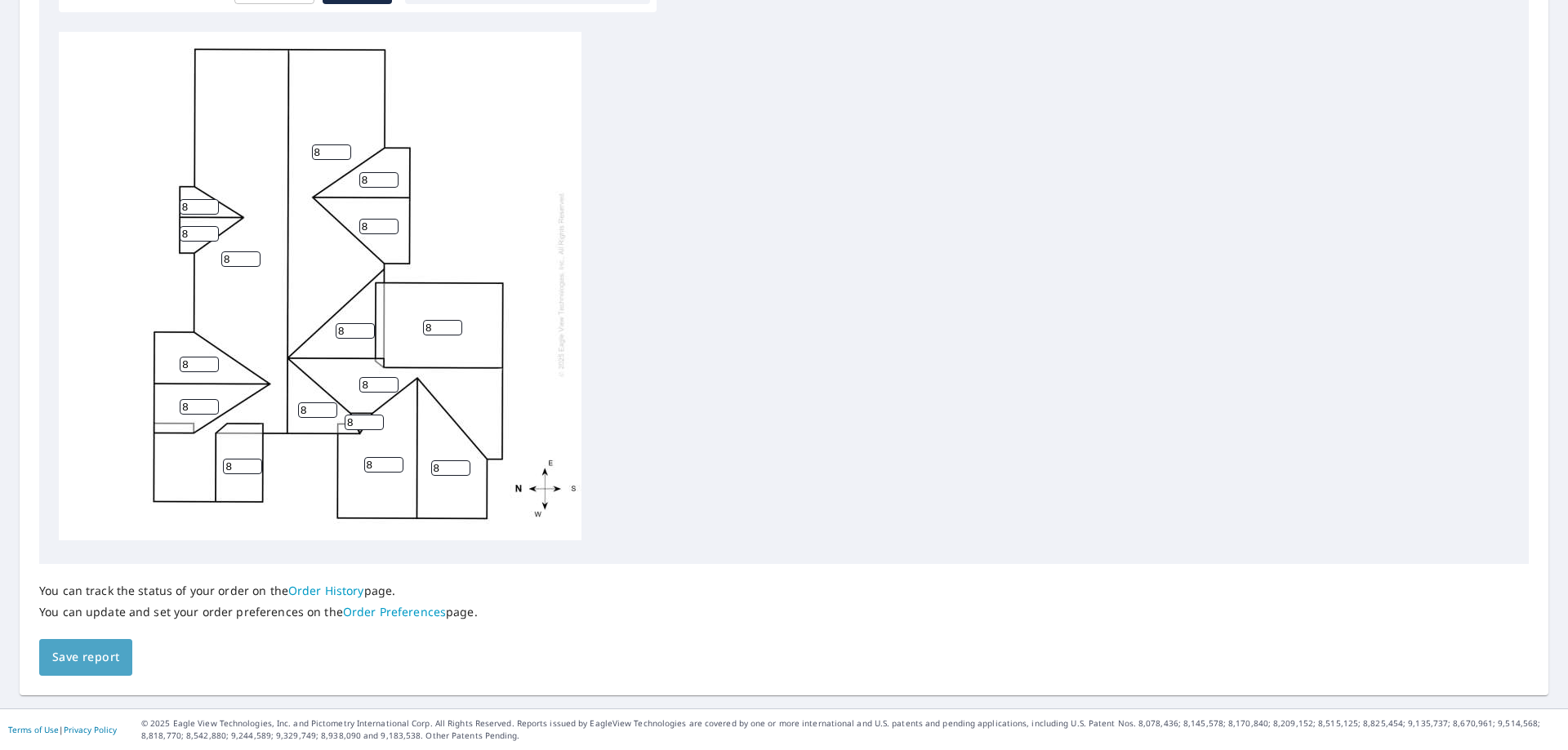
click at [83, 658] on span "Save report" at bounding box center [85, 657] width 67 height 21
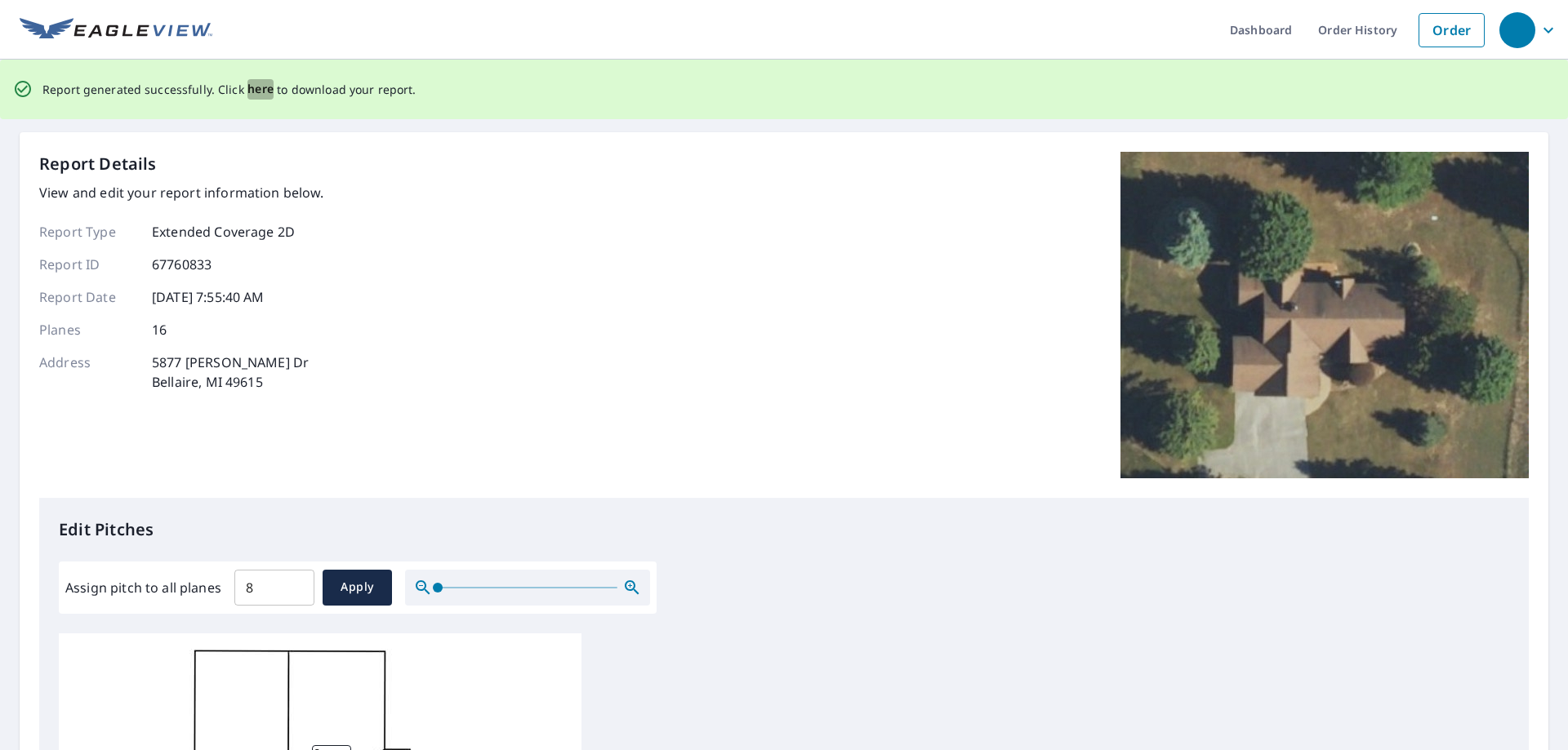
click at [268, 92] on span "here" at bounding box center [261, 89] width 27 height 21
